Goal: Transaction & Acquisition: Purchase product/service

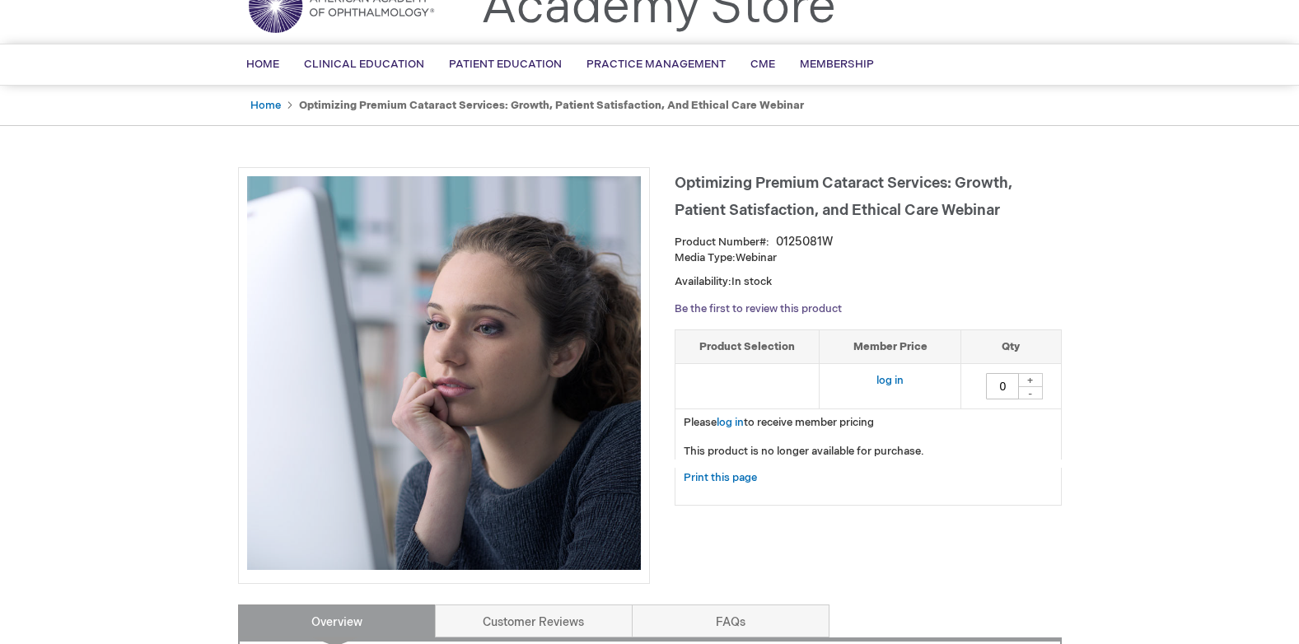
scroll to position [165, 0]
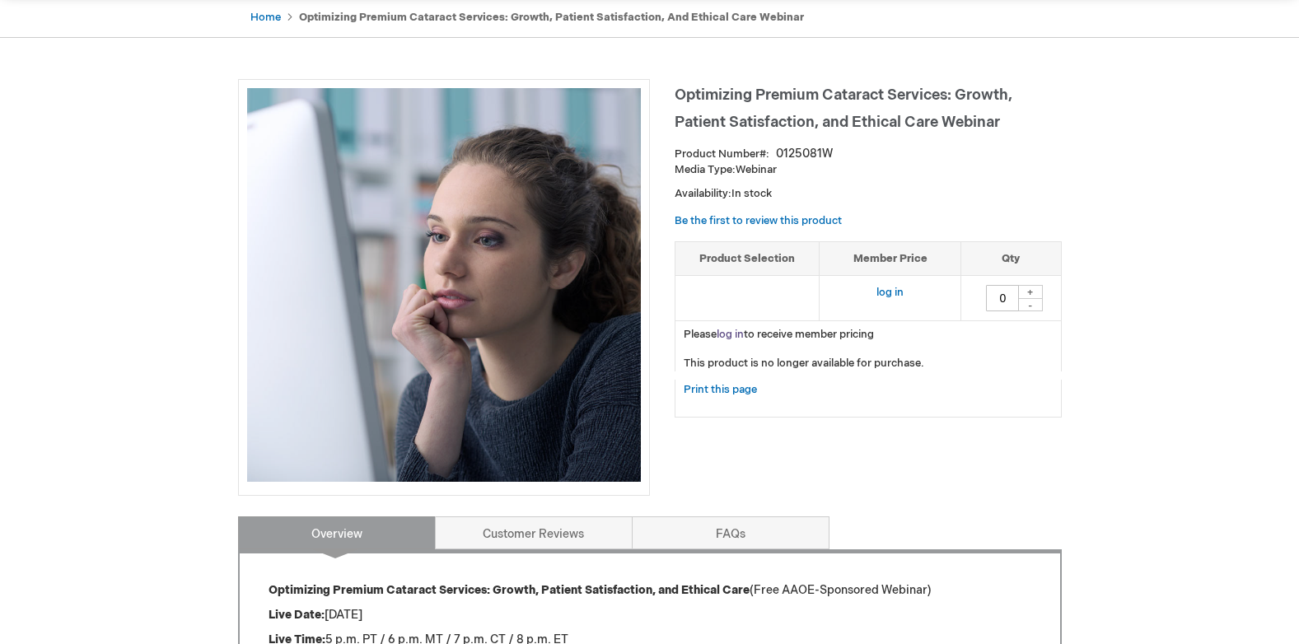
click at [729, 334] on link "log in" at bounding box center [730, 334] width 27 height 13
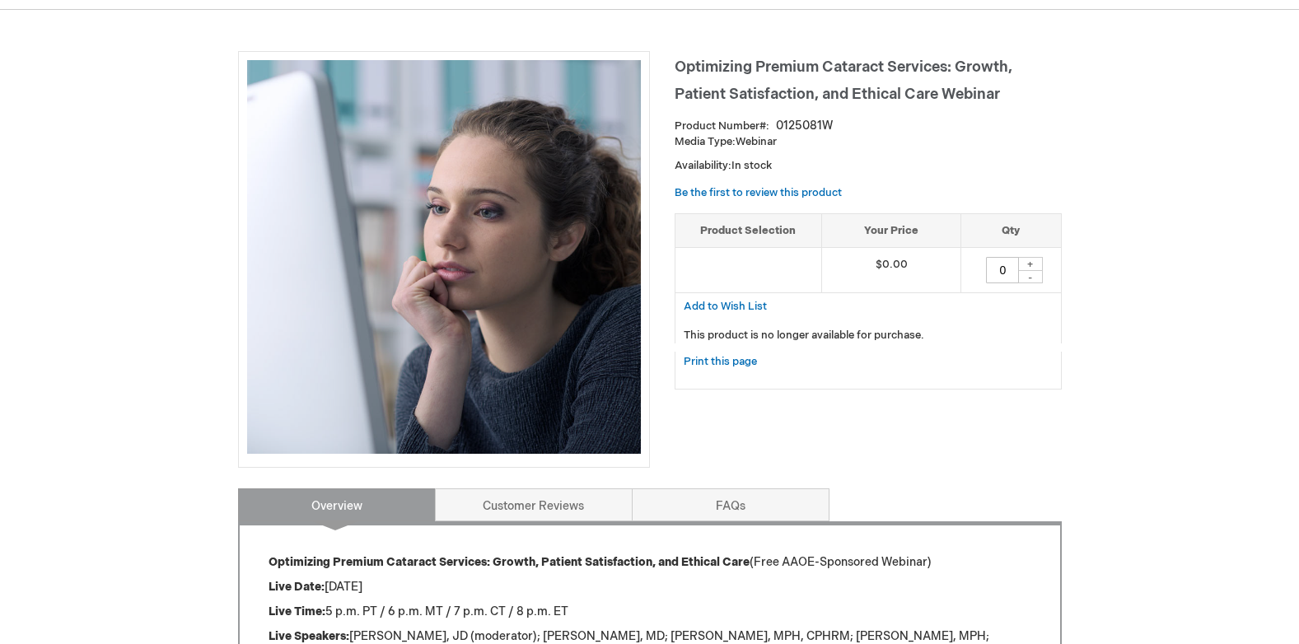
scroll to position [165, 0]
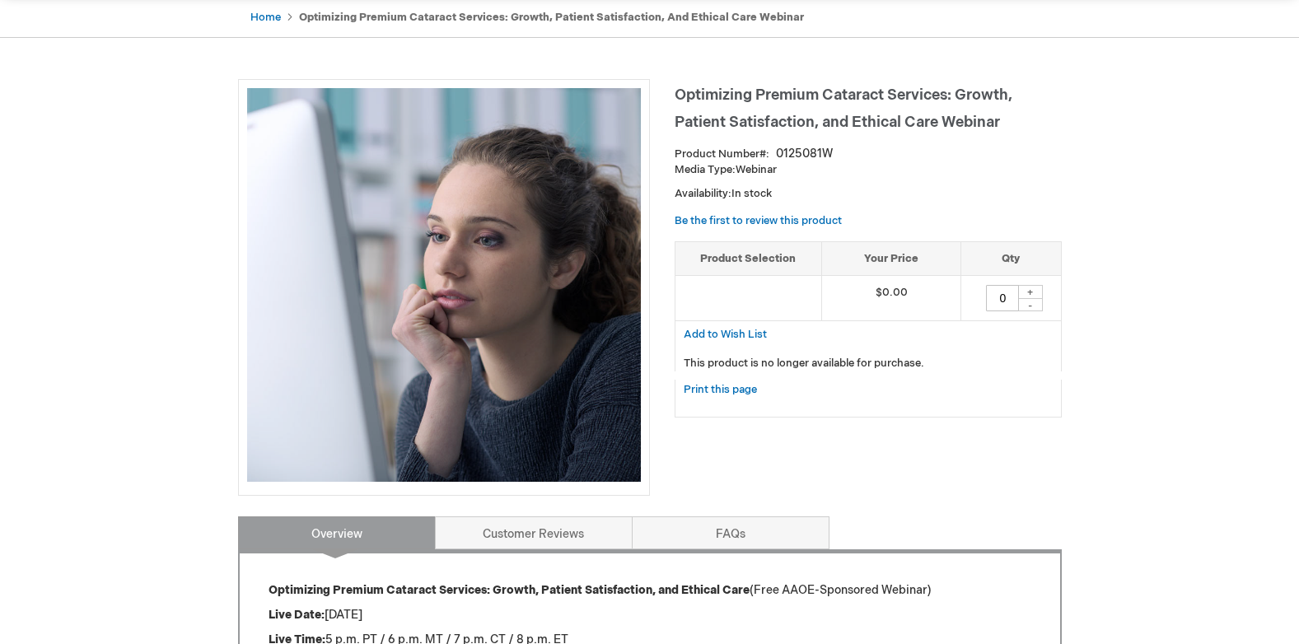
click at [742, 297] on td at bounding box center [749, 298] width 147 height 45
click at [1029, 287] on div "+" at bounding box center [1030, 292] width 25 height 14
type input "1"
click at [737, 330] on span "Add to Wish List" at bounding box center [725, 334] width 83 height 13
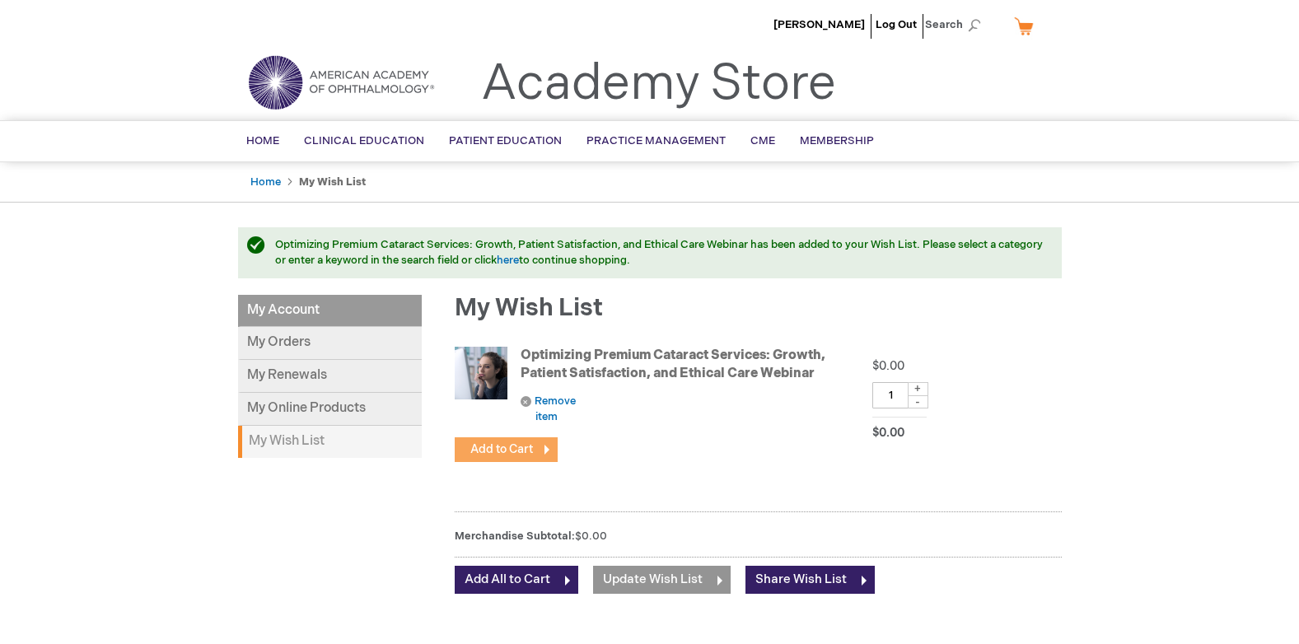
click at [493, 448] on span "Add to Cart" at bounding box center [501, 449] width 63 height 14
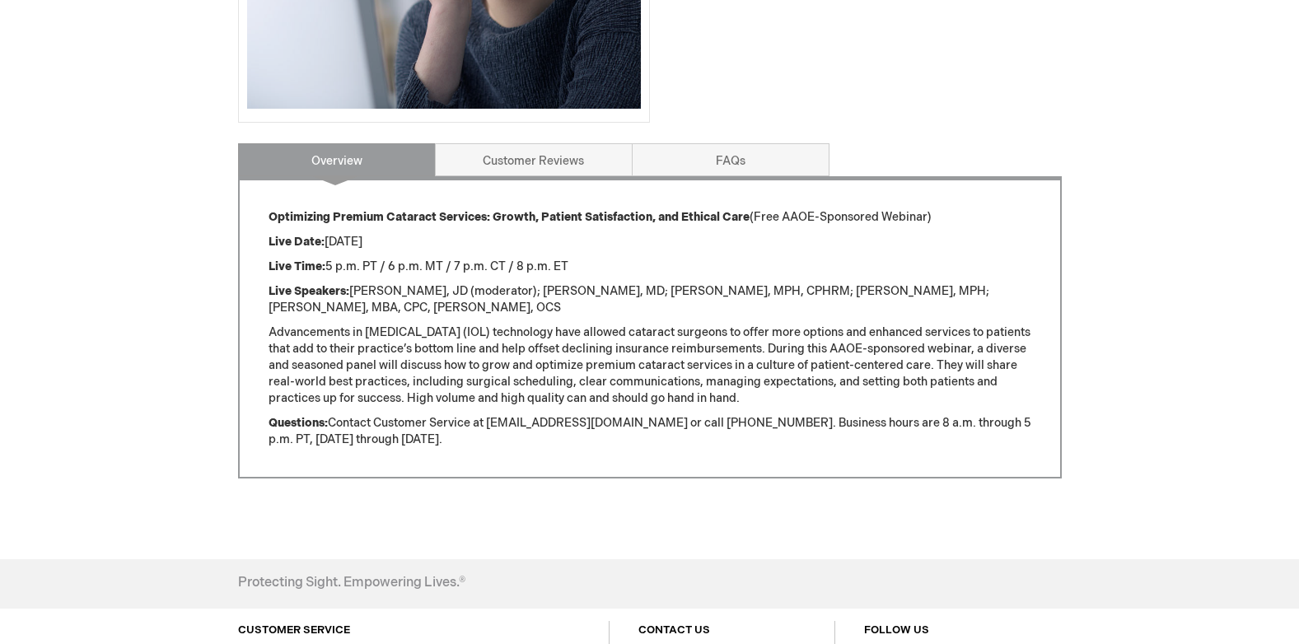
scroll to position [750, 0]
